Goal: Transaction & Acquisition: Download file/media

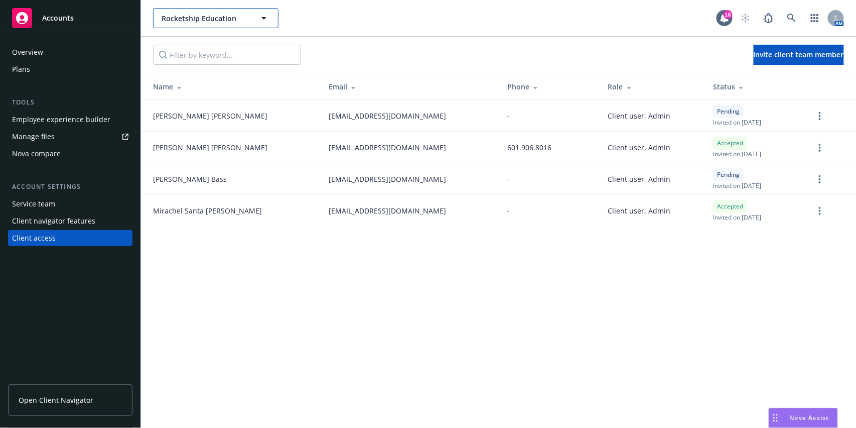
click at [234, 23] on button "Rocketship Education" at bounding box center [215, 18] width 125 height 20
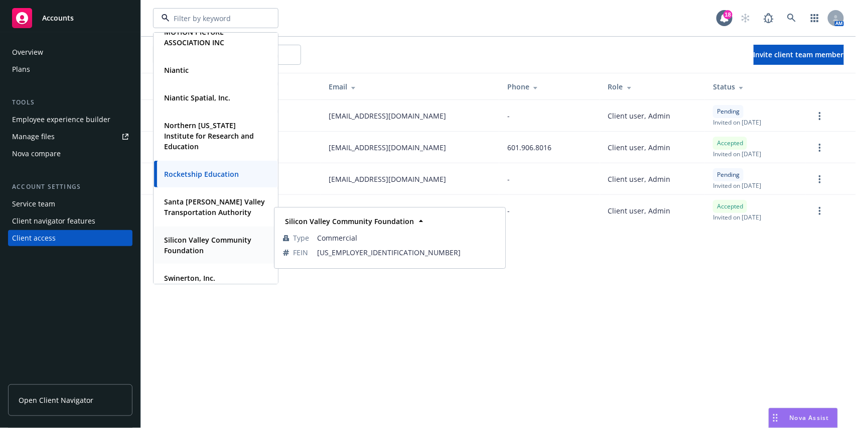
scroll to position [258, 0]
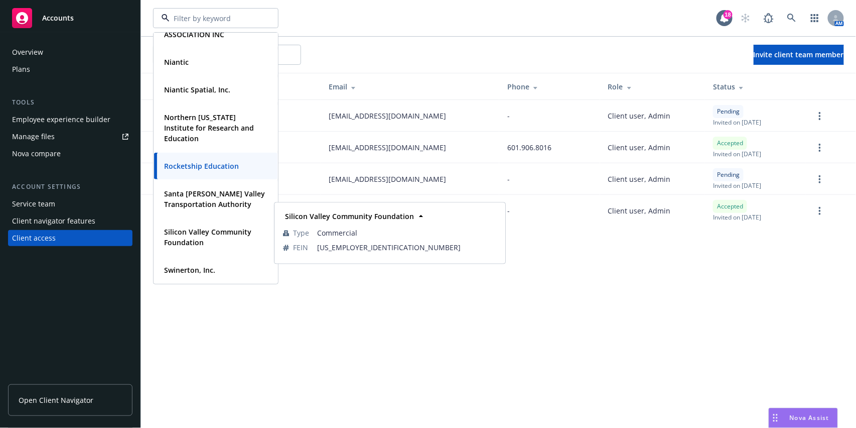
drag, startPoint x: 199, startPoint y: 285, endPoint x: 193, endPoint y: 275, distance: 11.3
click at [196, 279] on div "Contrast Security Type Commercial FEIN [US_EMPLOYER_IDENTIFICATION_NUMBER] MOTI…" at bounding box center [498, 214] width 715 height 428
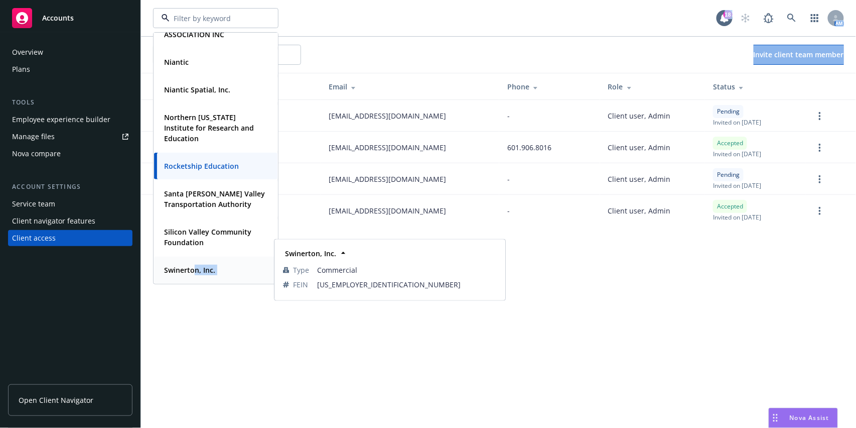
click at [193, 275] on div "Swinerton, Inc." at bounding box center [188, 269] width 57 height 15
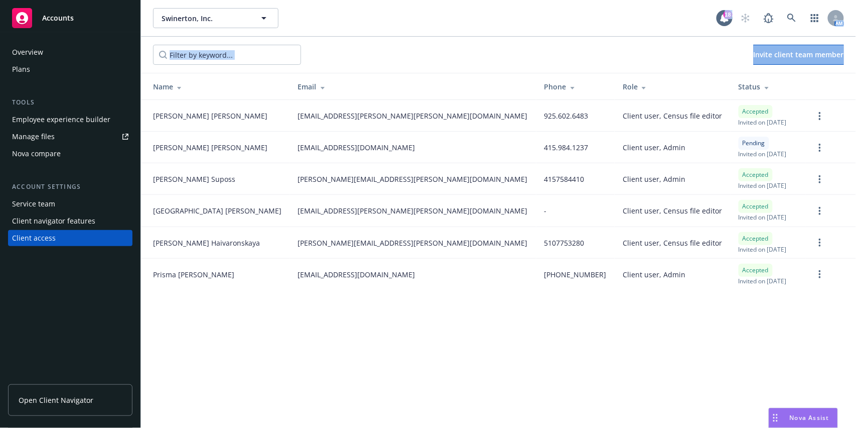
click at [42, 67] on div "Plans" at bounding box center [70, 69] width 116 height 16
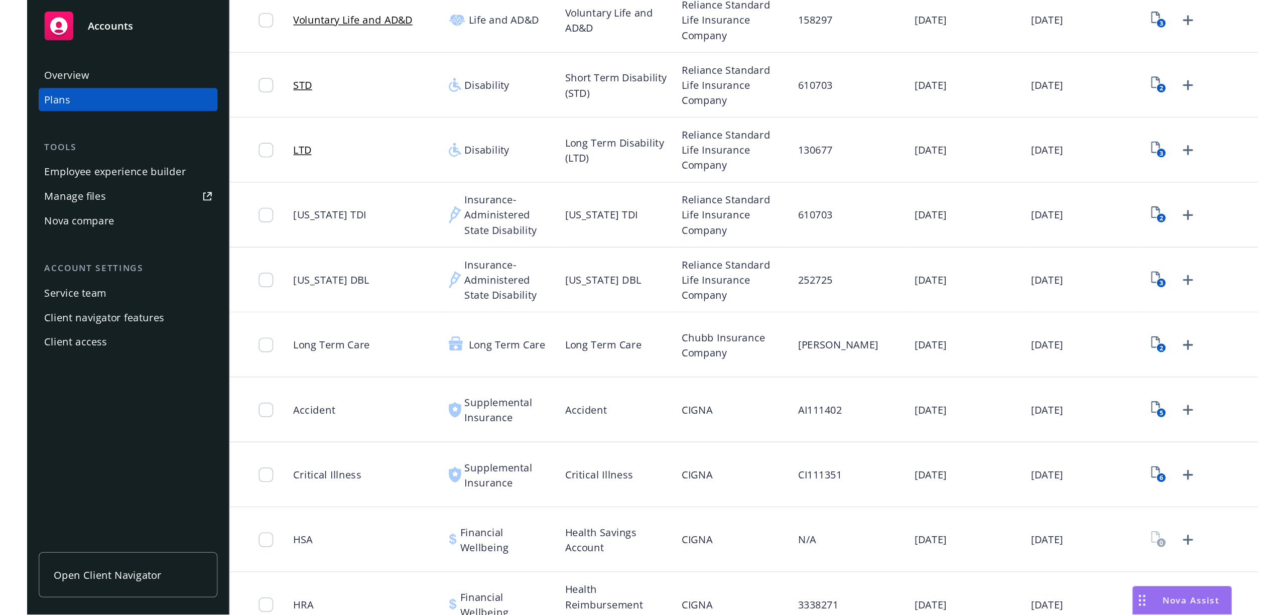
scroll to position [918, 0]
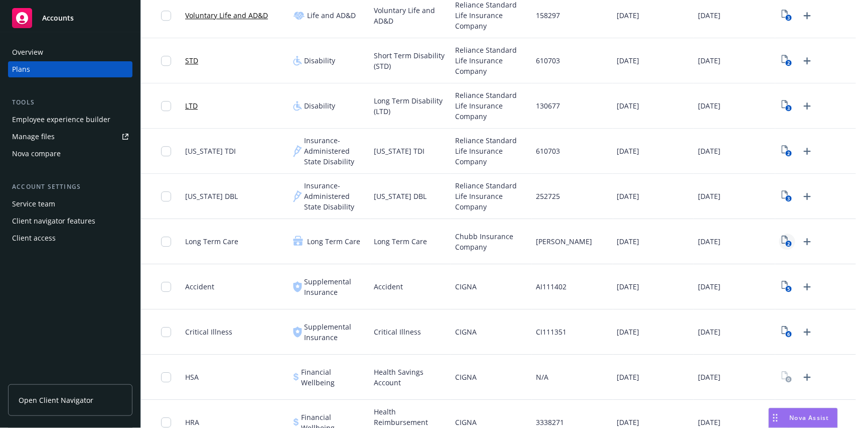
click at [786, 246] on rect "View Plan Documents" at bounding box center [789, 243] width 7 height 7
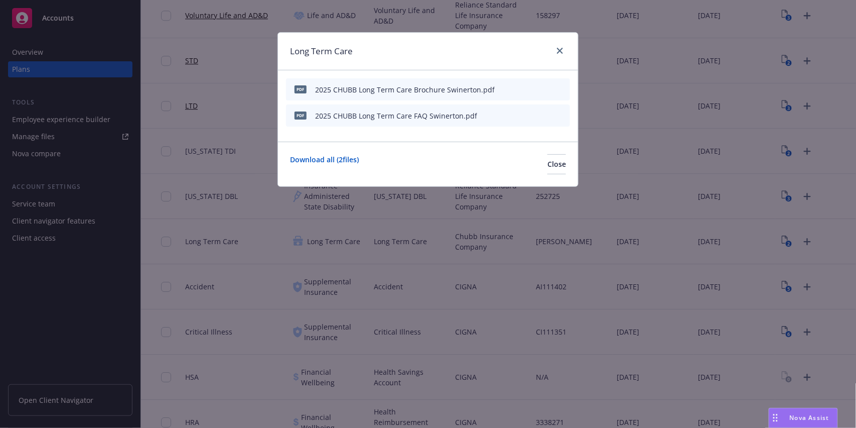
click at [548, 86] on icon "preview file" at bounding box center [544, 88] width 9 height 7
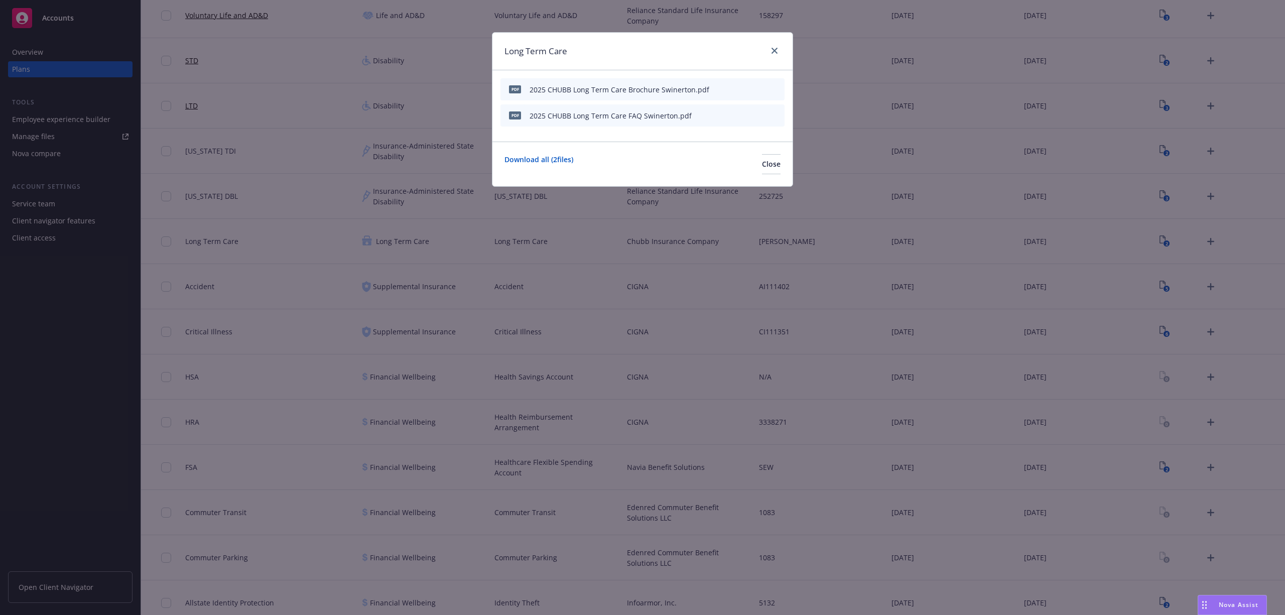
scroll to position [918, 0]
drag, startPoint x: 777, startPoint y: 51, endPoint x: 778, endPoint y: 45, distance: 5.5
click at [777, 51] on link "close" at bounding box center [774, 51] width 12 height 12
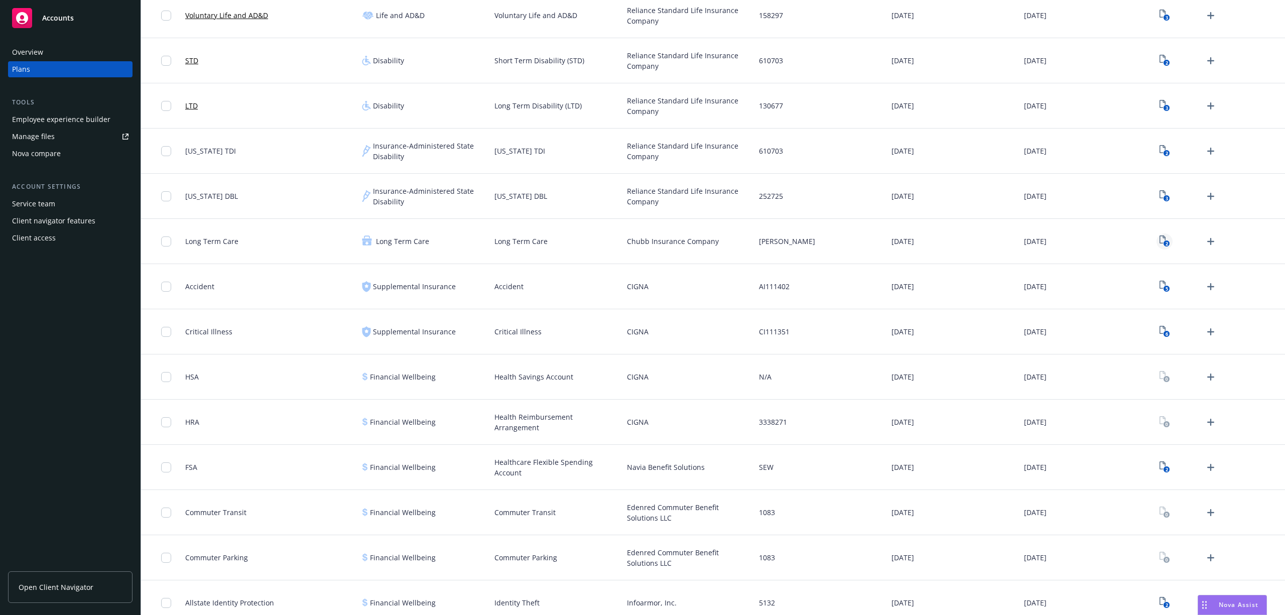
click at [856, 241] on text "2" at bounding box center [1166, 243] width 3 height 7
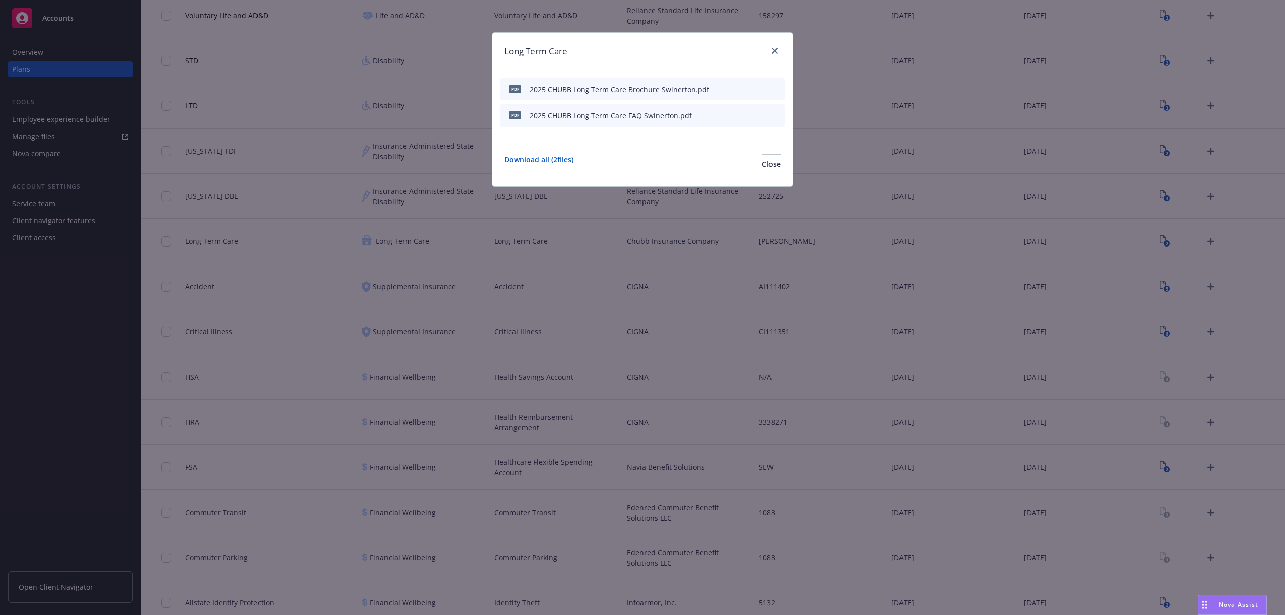
click at [746, 87] on icon "download file" at bounding box center [742, 89] width 8 height 8
click at [745, 116] on icon "download file" at bounding box center [742, 115] width 8 height 8
